Goal: Task Accomplishment & Management: Manage account settings

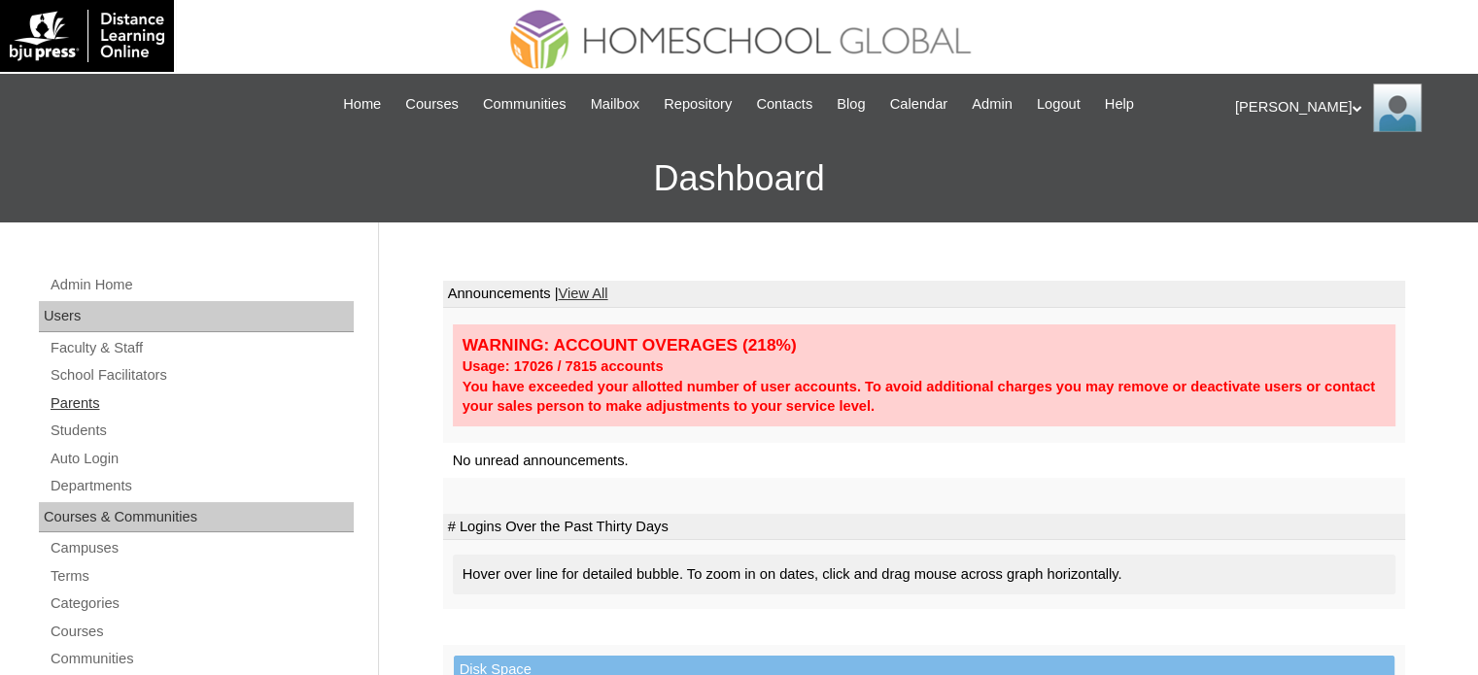
click at [90, 399] on link "Parents" at bounding box center [201, 404] width 305 height 24
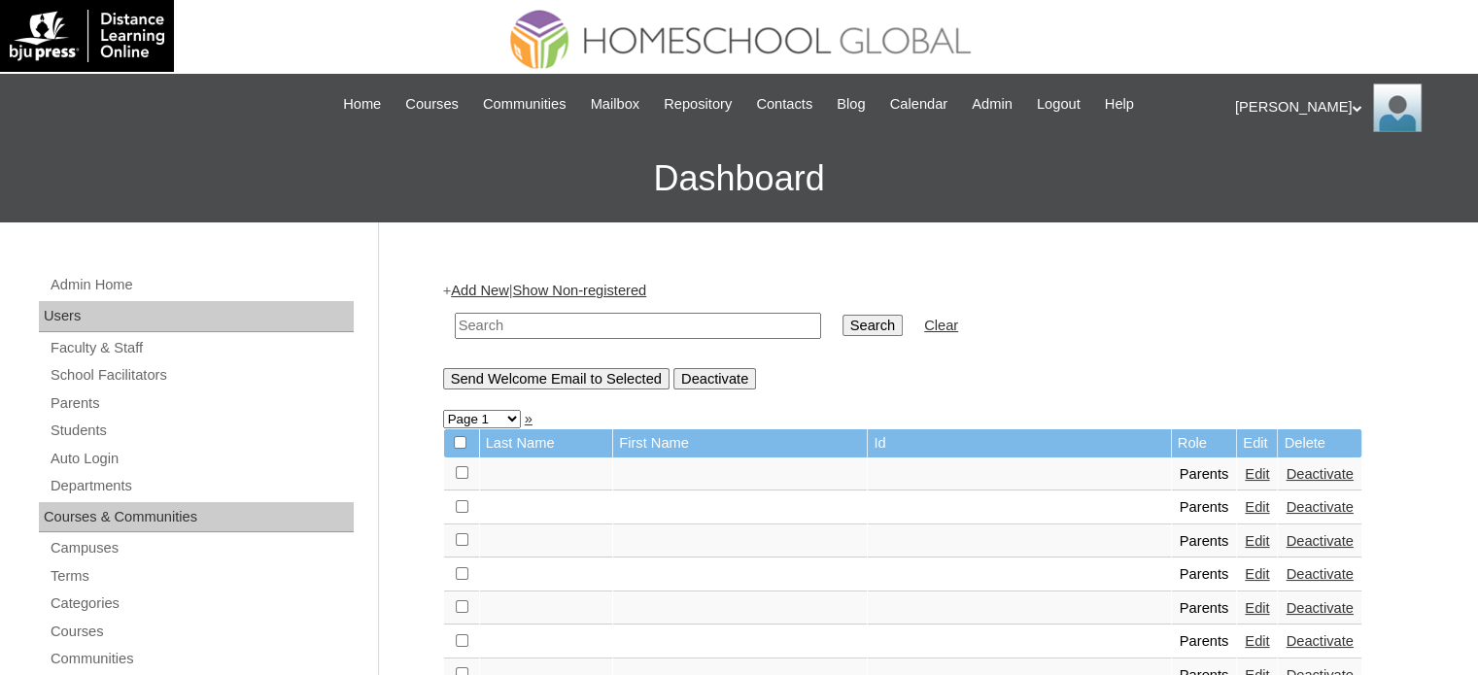
drag, startPoint x: 557, startPoint y: 318, endPoint x: 593, endPoint y: 322, distance: 36.2
click at [557, 318] on input "text" at bounding box center [638, 326] width 366 height 26
paste input "MHP0217-TECHPH2025"
type input "MHP0217-TECHPH2025"
click at [842, 320] on input "Search" at bounding box center [872, 325] width 60 height 21
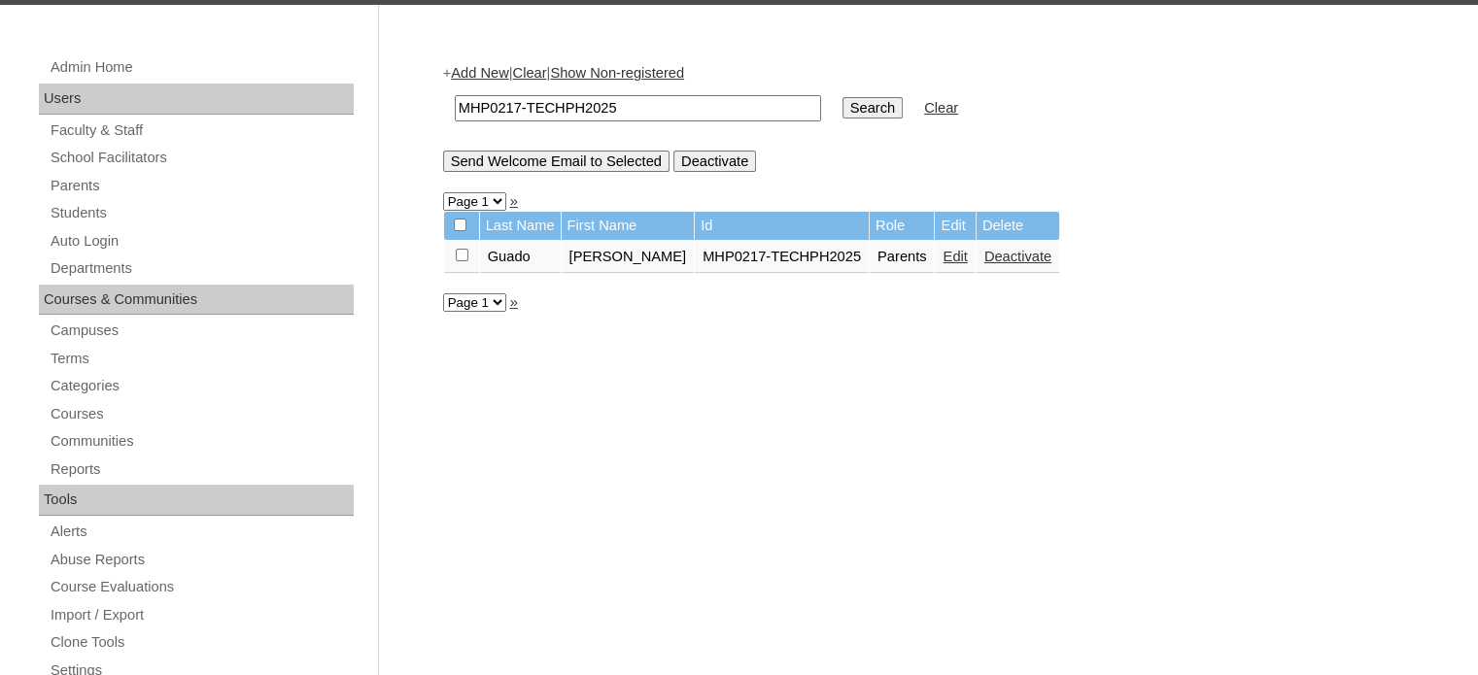
scroll to position [258, 0]
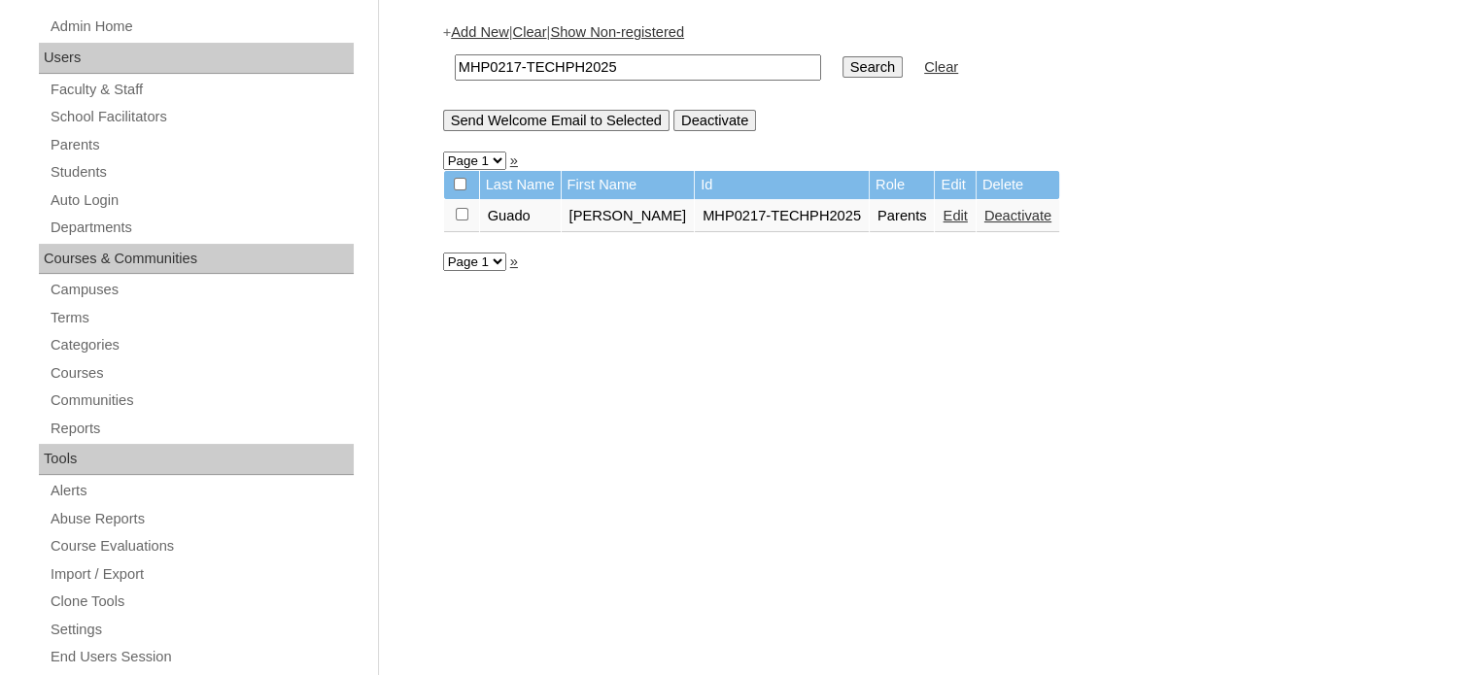
click at [942, 217] on link "Edit" at bounding box center [954, 216] width 24 height 16
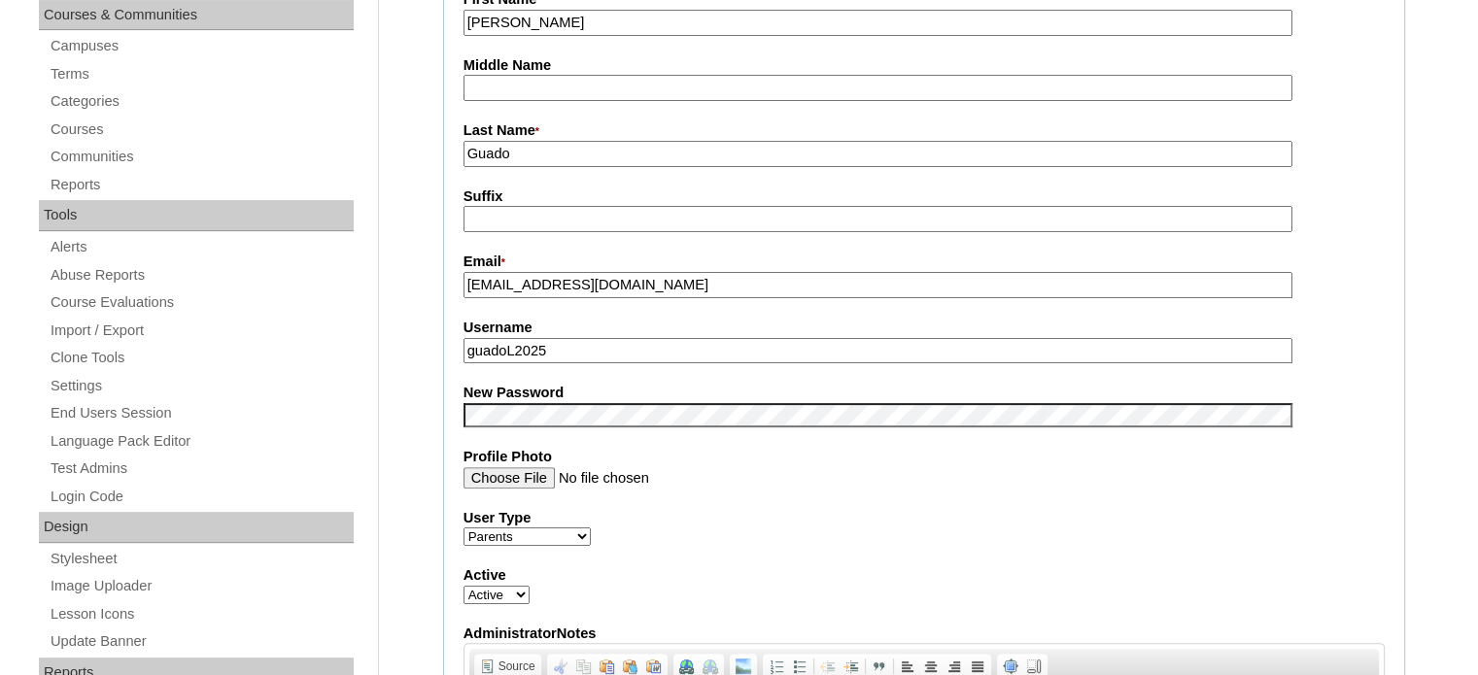
scroll to position [518, 0]
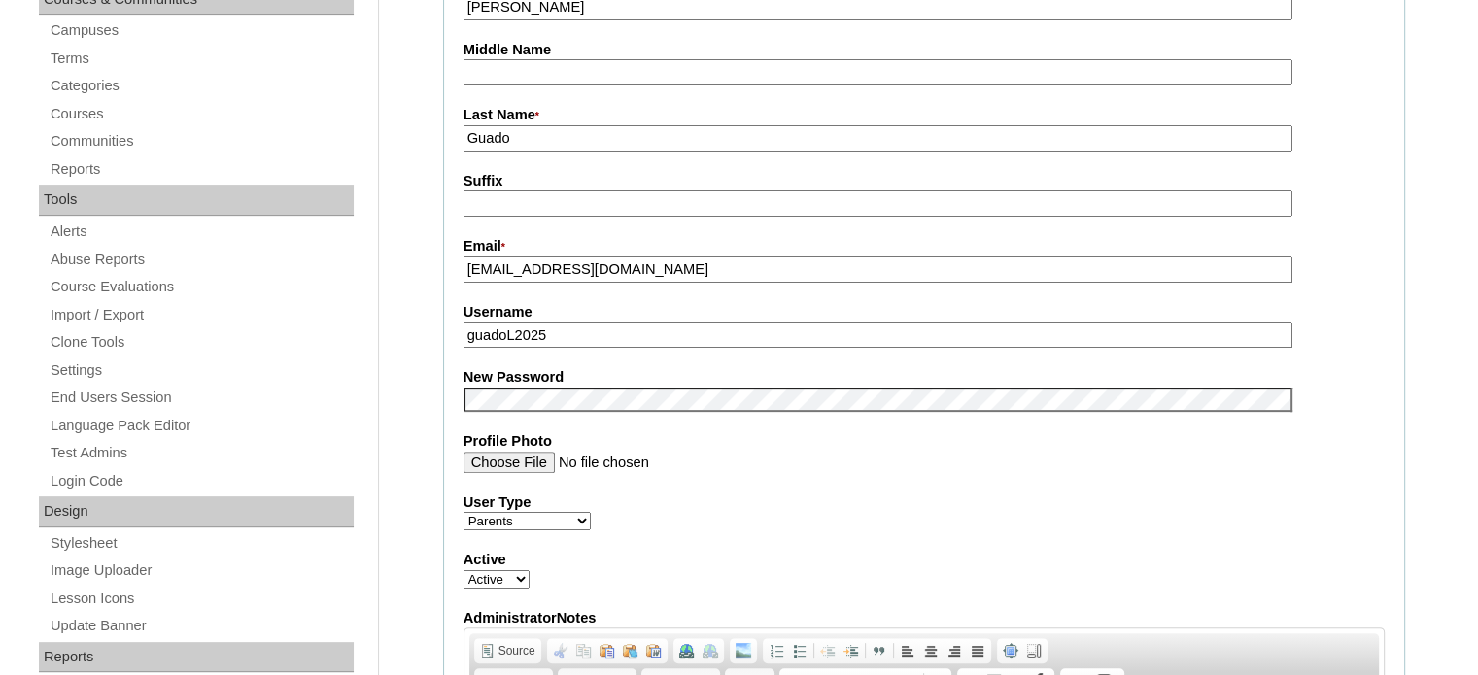
click at [924, 480] on fieldset "Account Information User Id * MHP0217-TECHPH2025 Title Ms. First Name * Annaliz…" at bounding box center [924, 384] width 962 height 1162
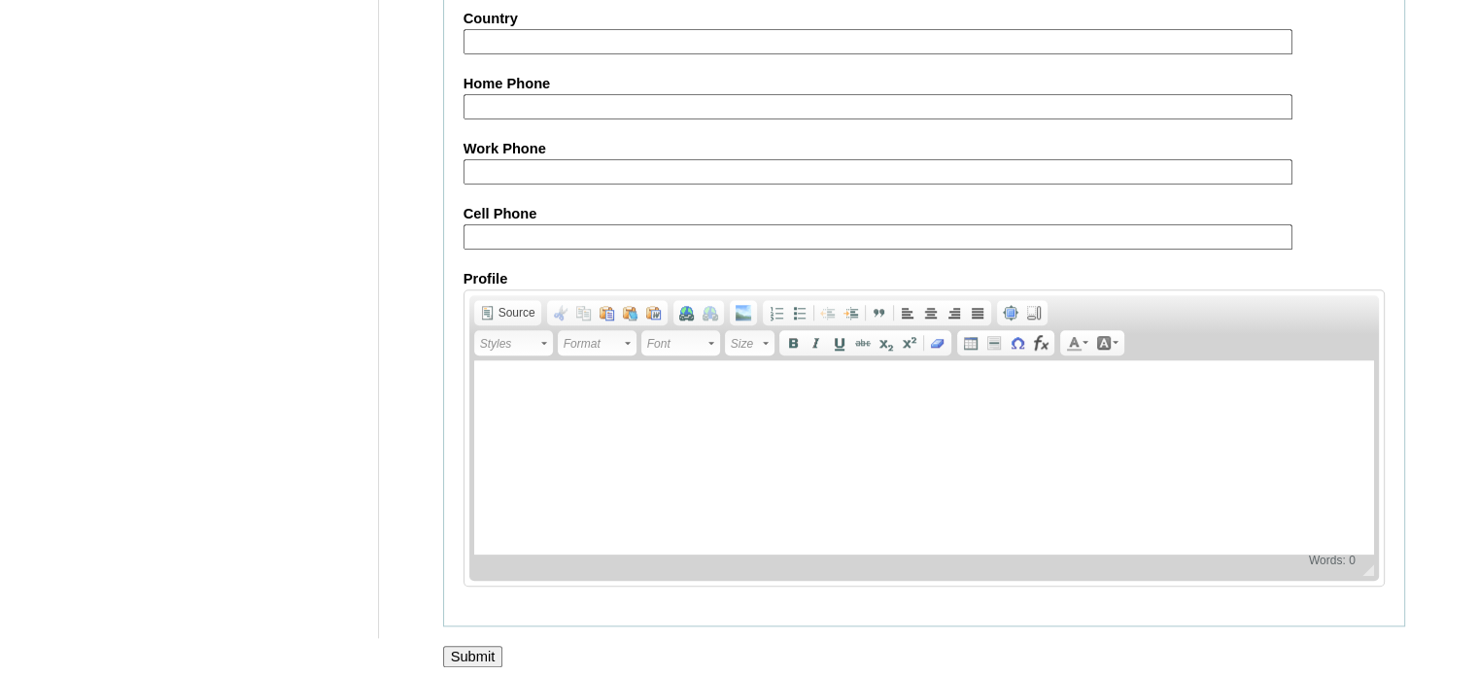
scroll to position [0, 0]
click at [480, 646] on input "Submit" at bounding box center [473, 656] width 60 height 21
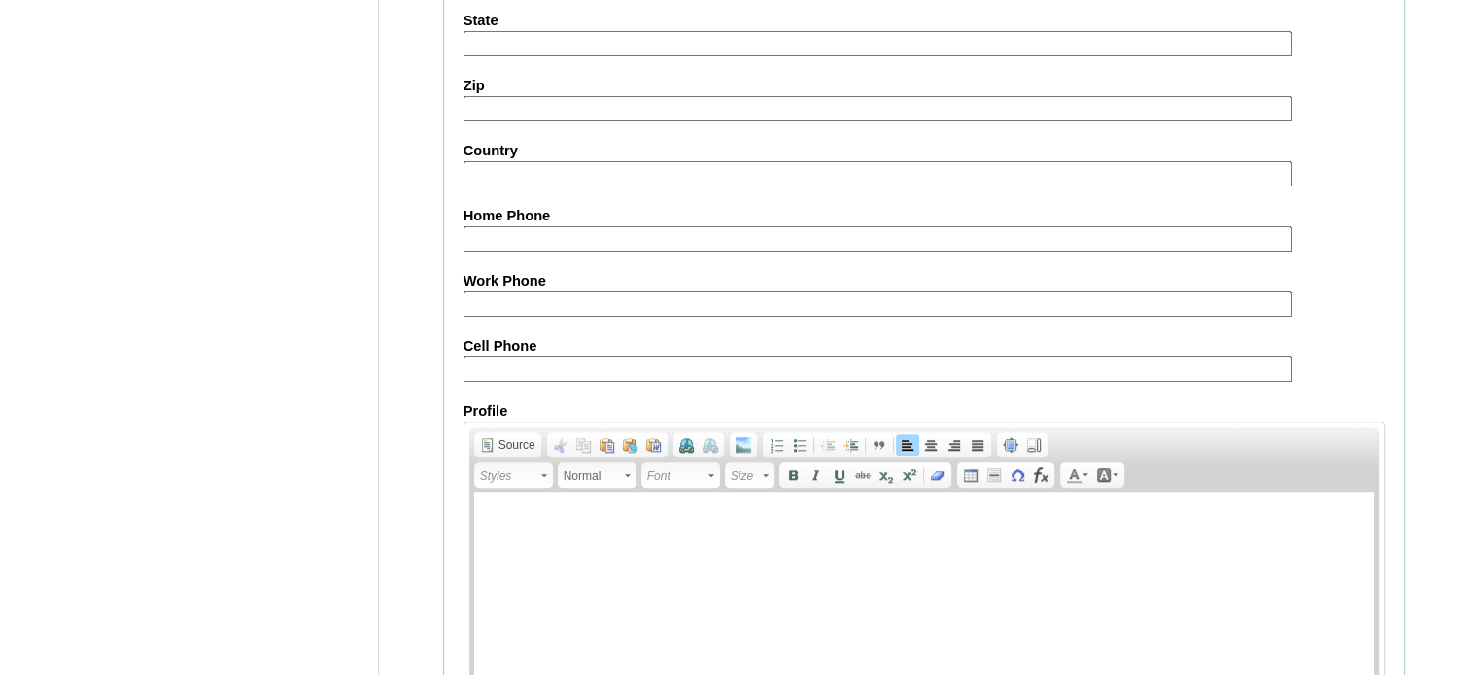
scroll to position [823, 0]
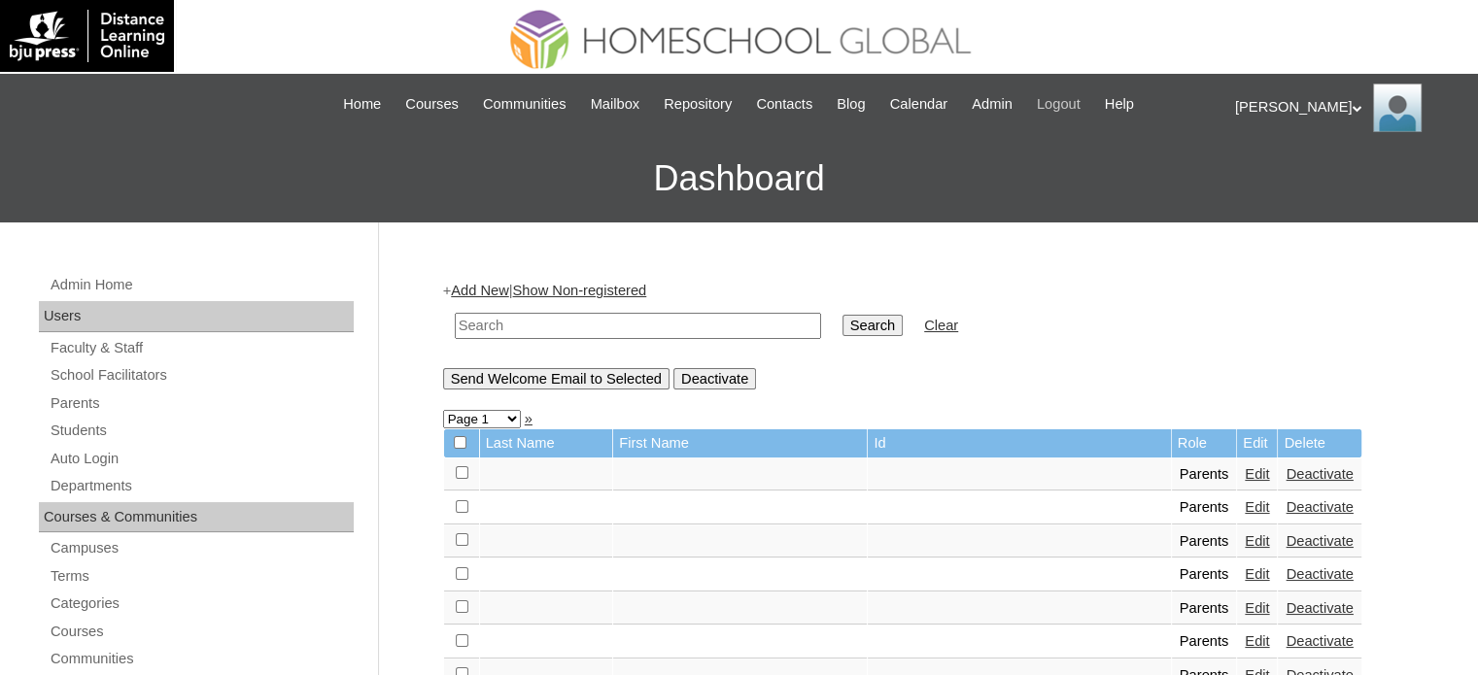
click at [1074, 103] on span "Logout" at bounding box center [1059, 104] width 44 height 22
